Goal: Information Seeking & Learning: Learn about a topic

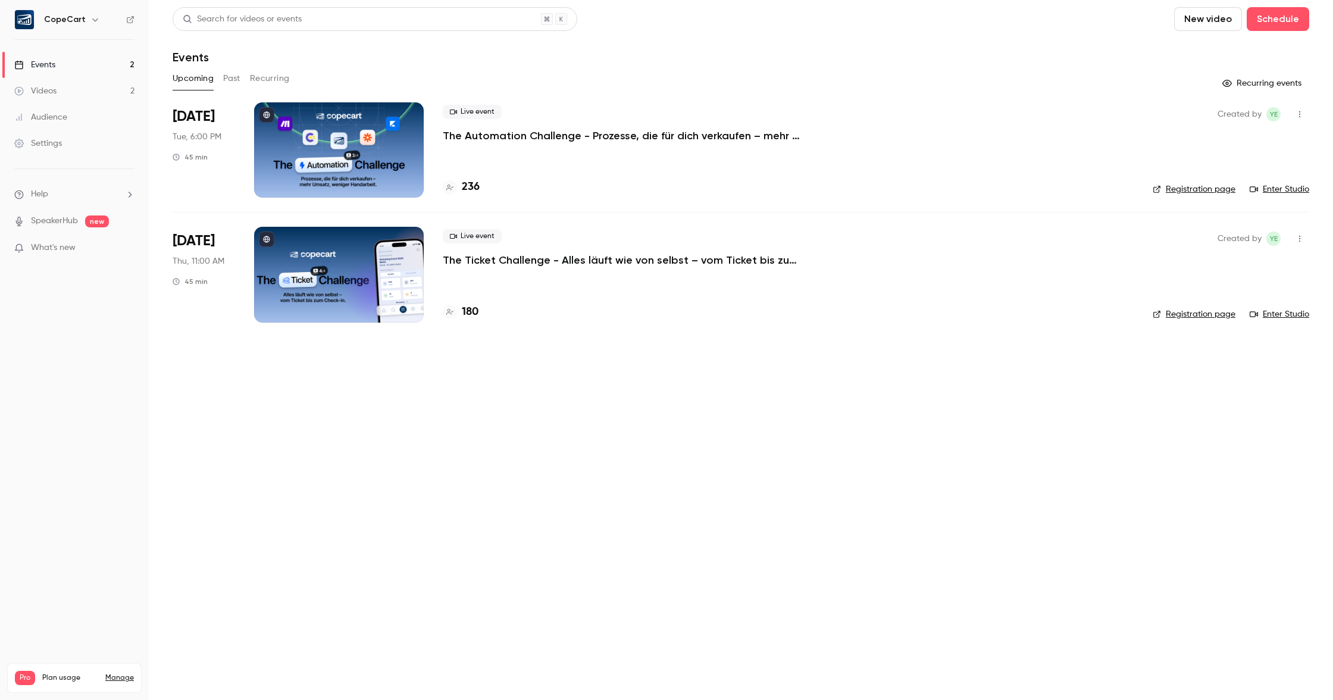
click at [101, 90] on link "Videos 2" at bounding box center [74, 91] width 149 height 26
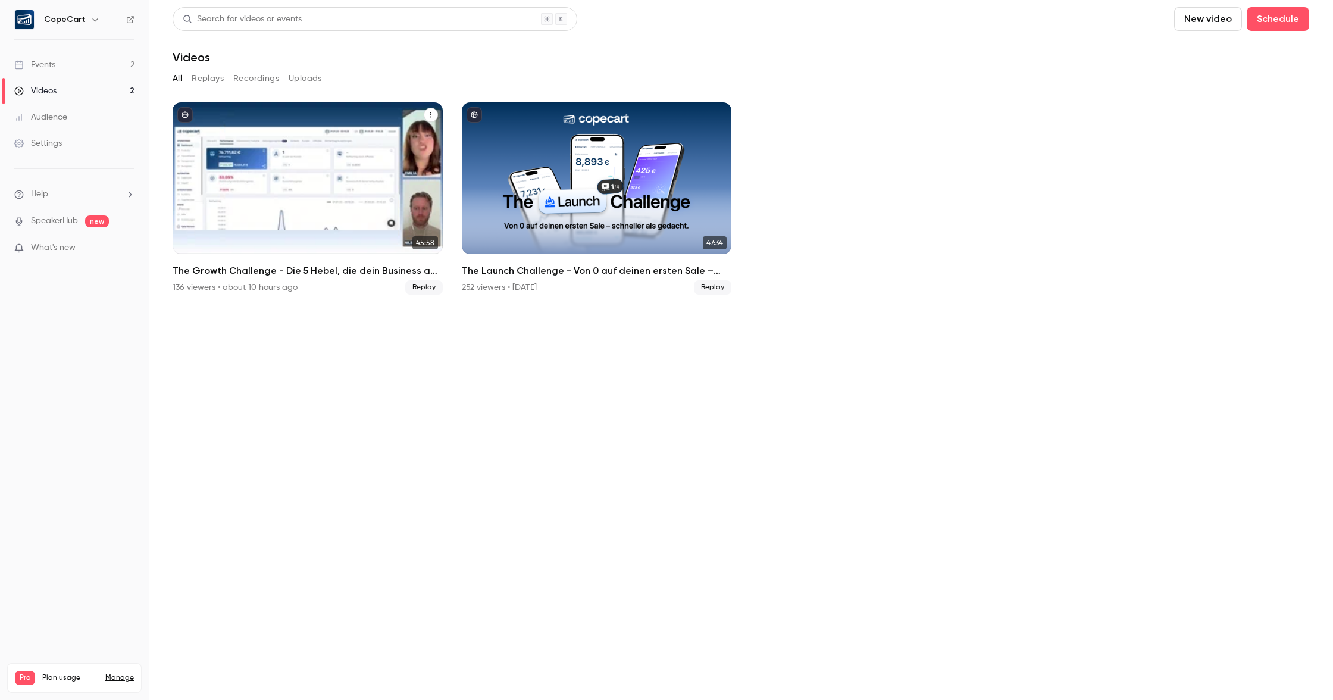
click at [394, 214] on div "The Growth Challenge - Die 5 Hebel, die dein Business auf das nächste Level kat…" at bounding box center [308, 178] width 270 height 152
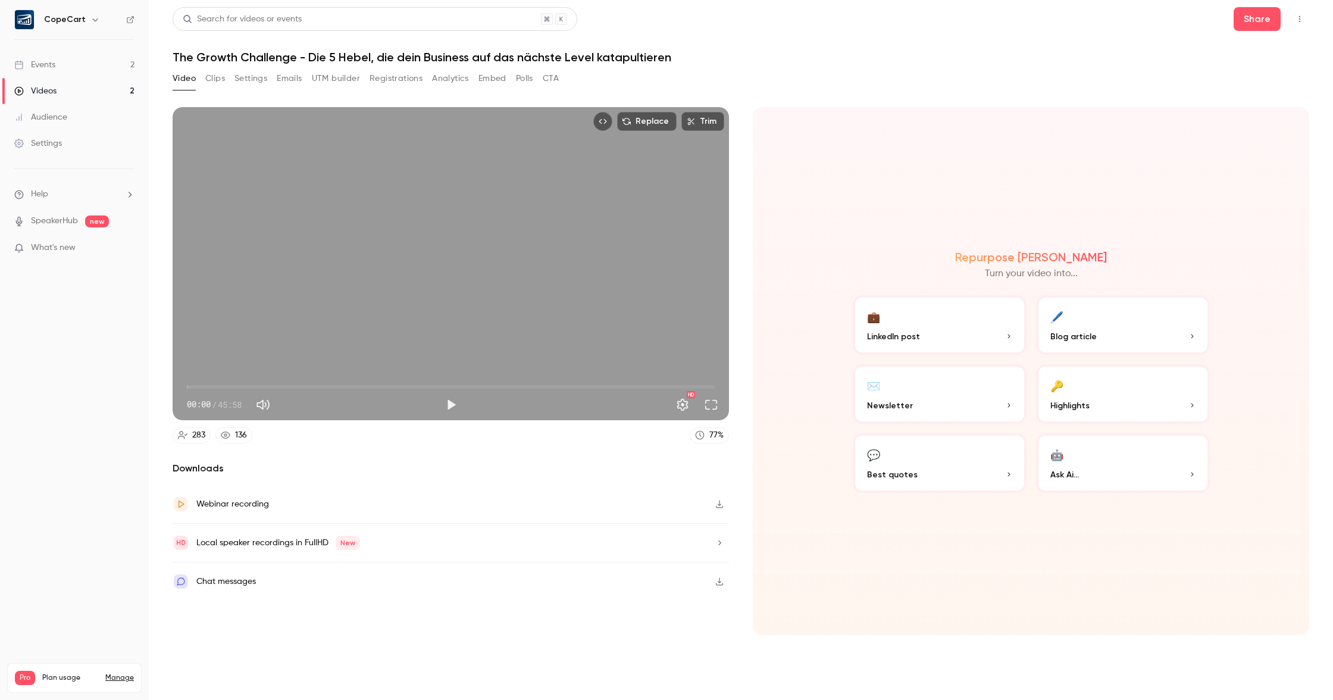
click at [393, 79] on button "Registrations" at bounding box center [395, 78] width 53 height 19
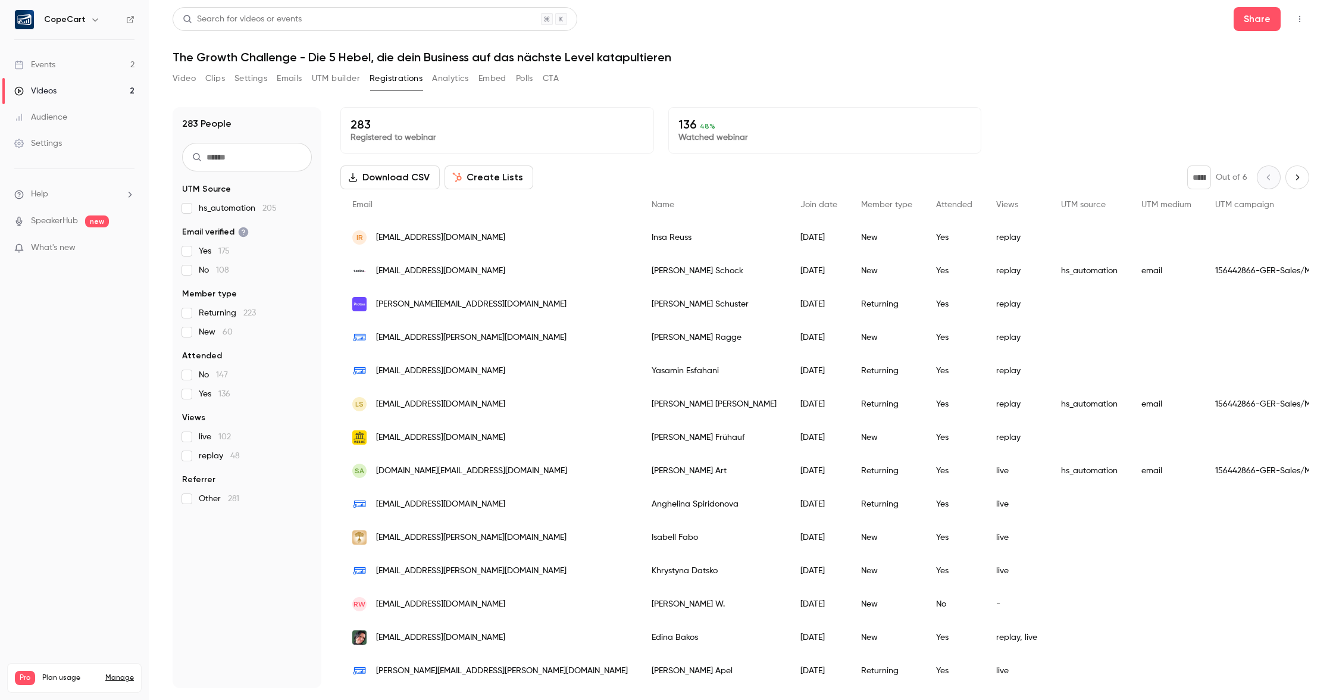
click at [454, 83] on button "Analytics" at bounding box center [450, 78] width 37 height 19
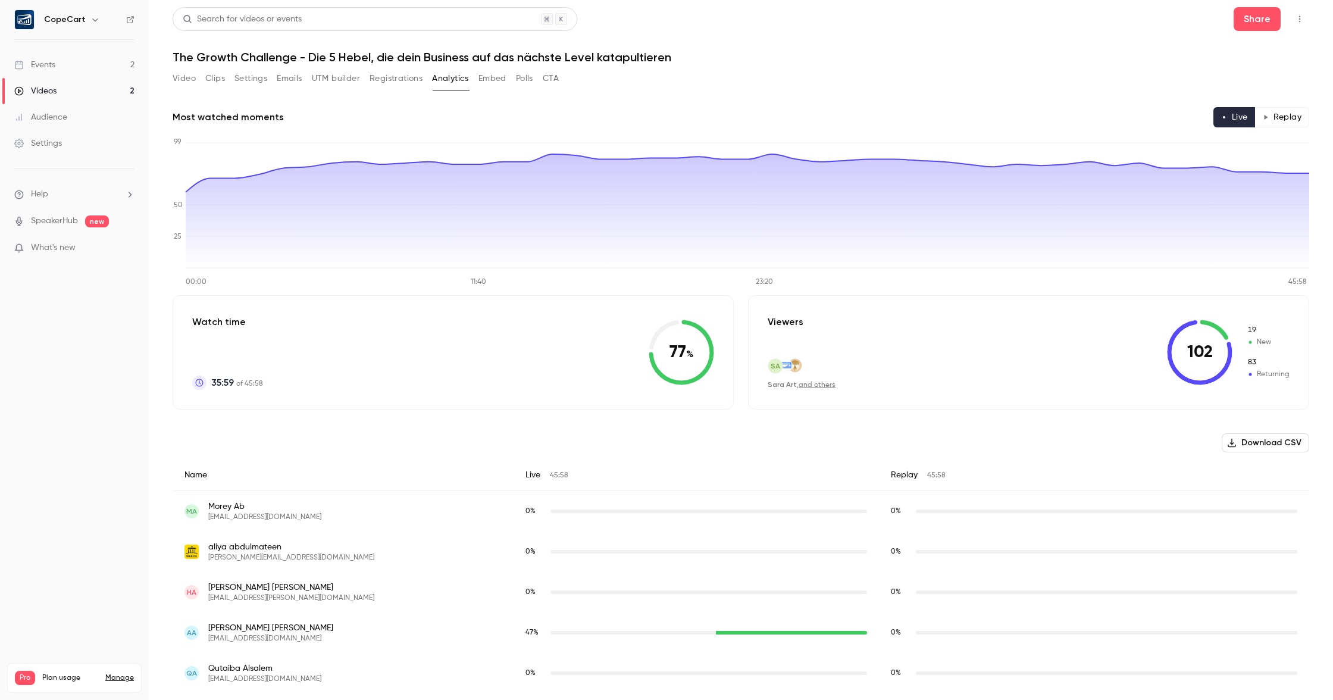
click at [552, 79] on button "CTA" at bounding box center [551, 78] width 16 height 19
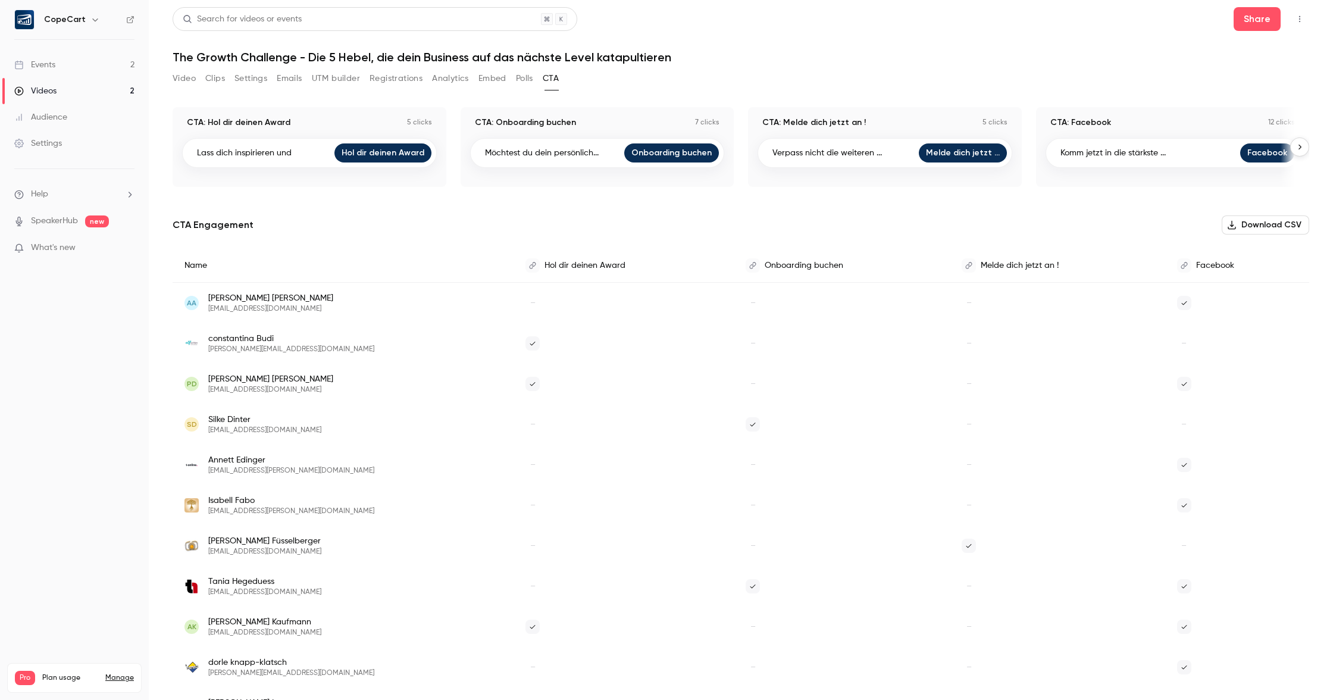
scroll to position [2, 0]
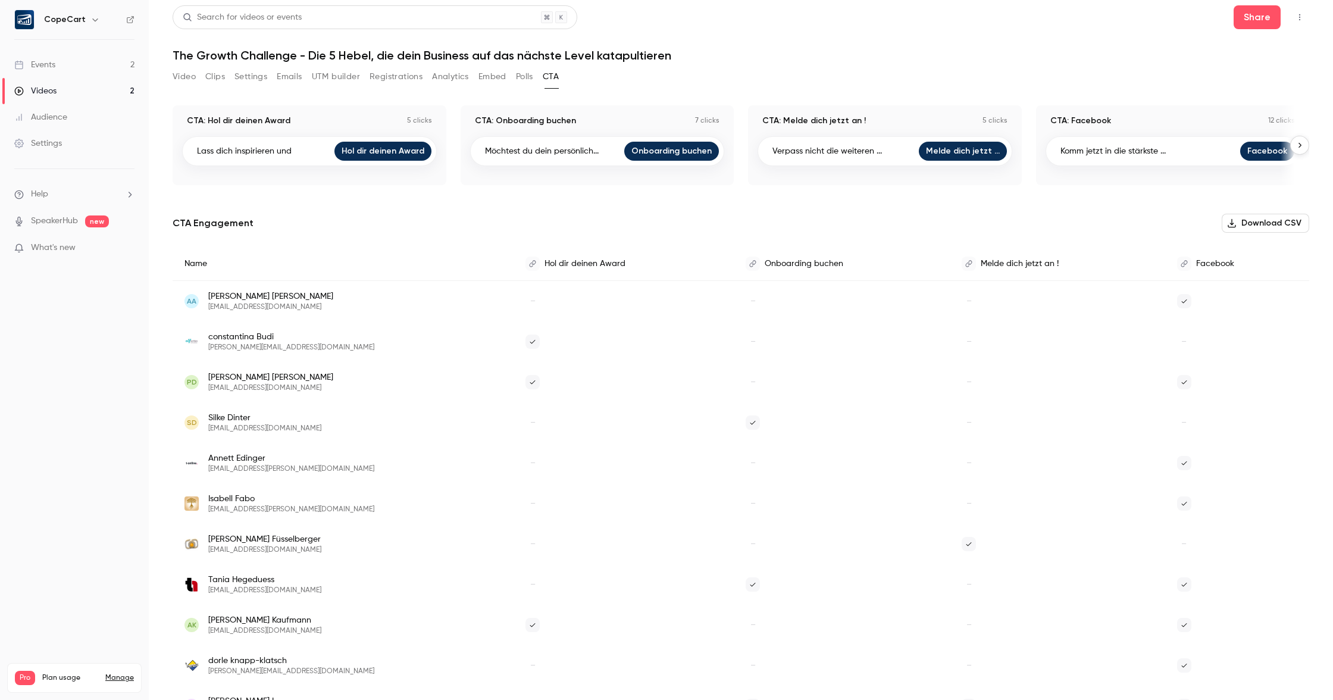
click at [1300, 148] on icon "button" at bounding box center [1299, 145] width 8 height 8
click at [1302, 147] on icon "button" at bounding box center [1299, 145] width 8 height 8
